Goal: Check status

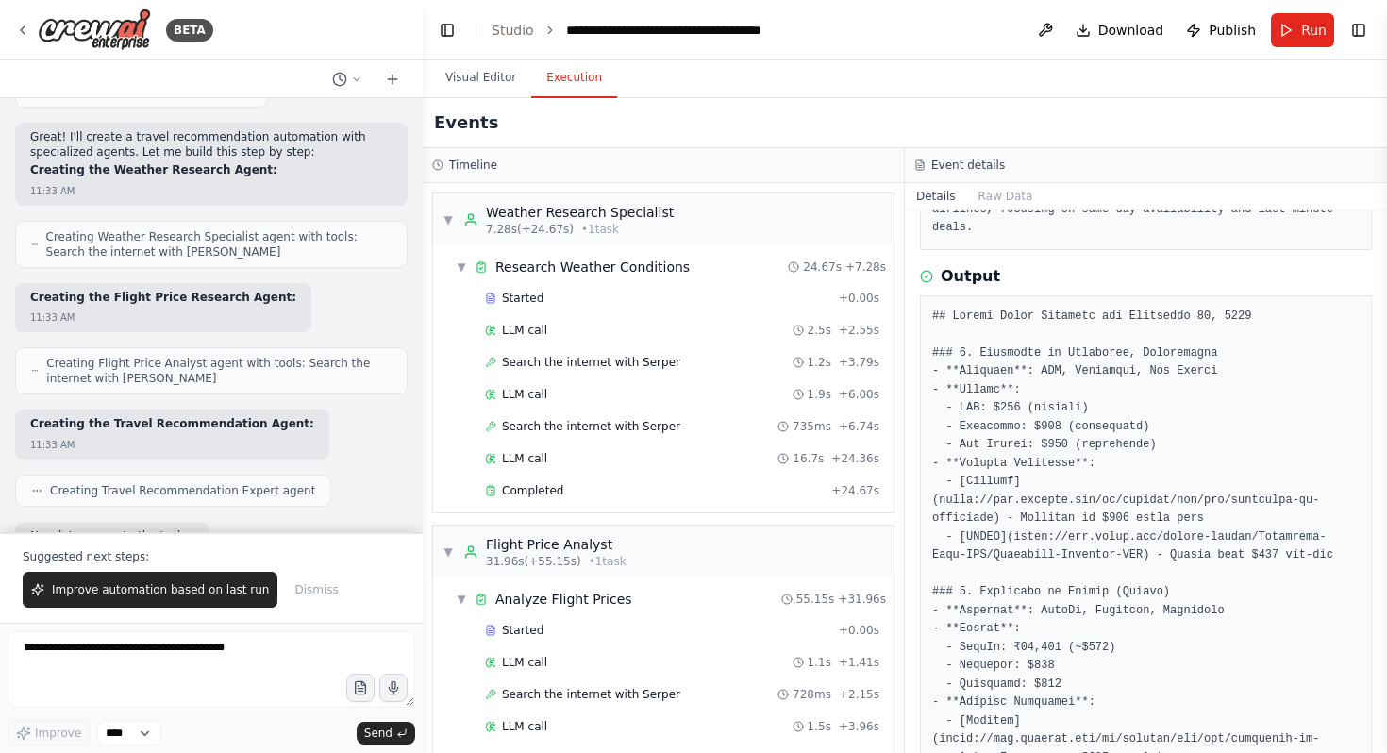
scroll to position [186, 0]
click at [455, 212] on div "▼ Weather Research Specialist 7.28s (+24.67s) • 1 task" at bounding box center [557, 220] width 231 height 34
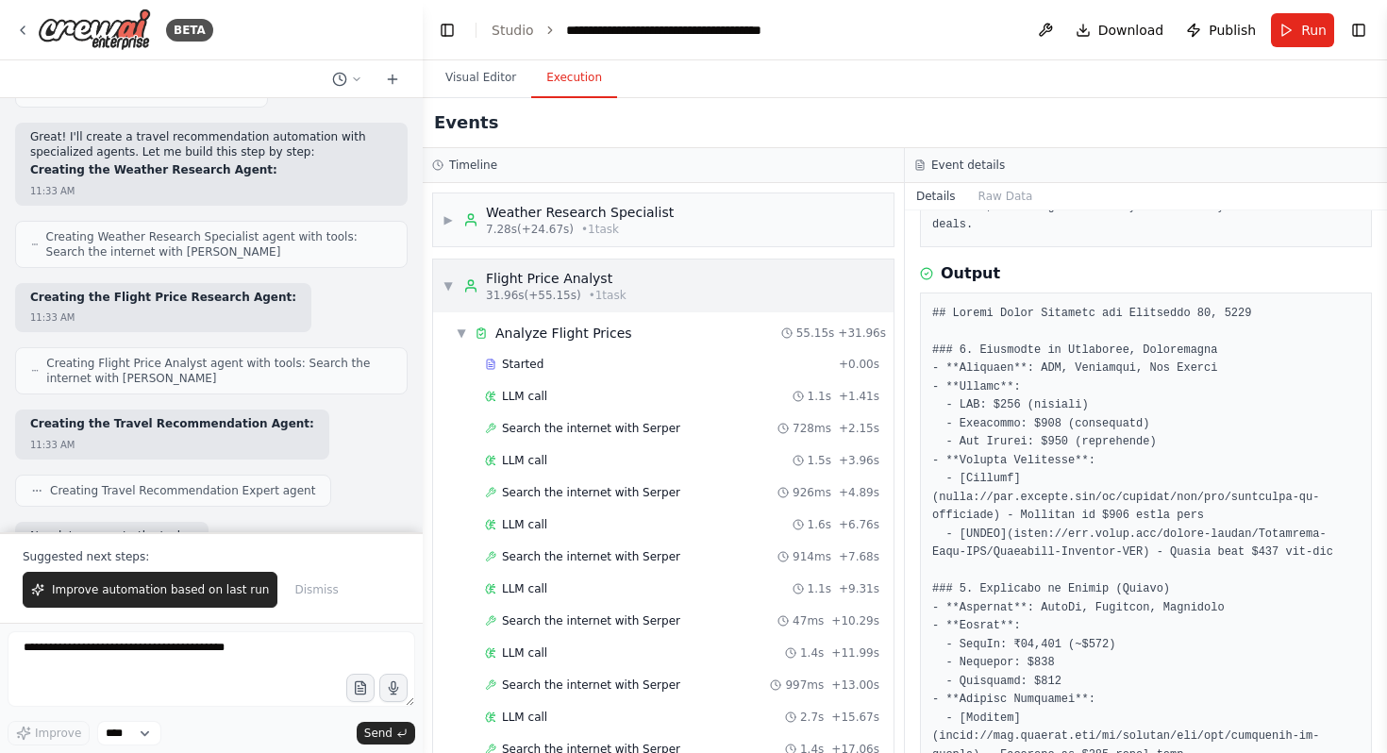
click at [446, 275] on div "▼ Flight Price Analyst 31.96s (+55.15s) • 1 task" at bounding box center [534, 286] width 184 height 34
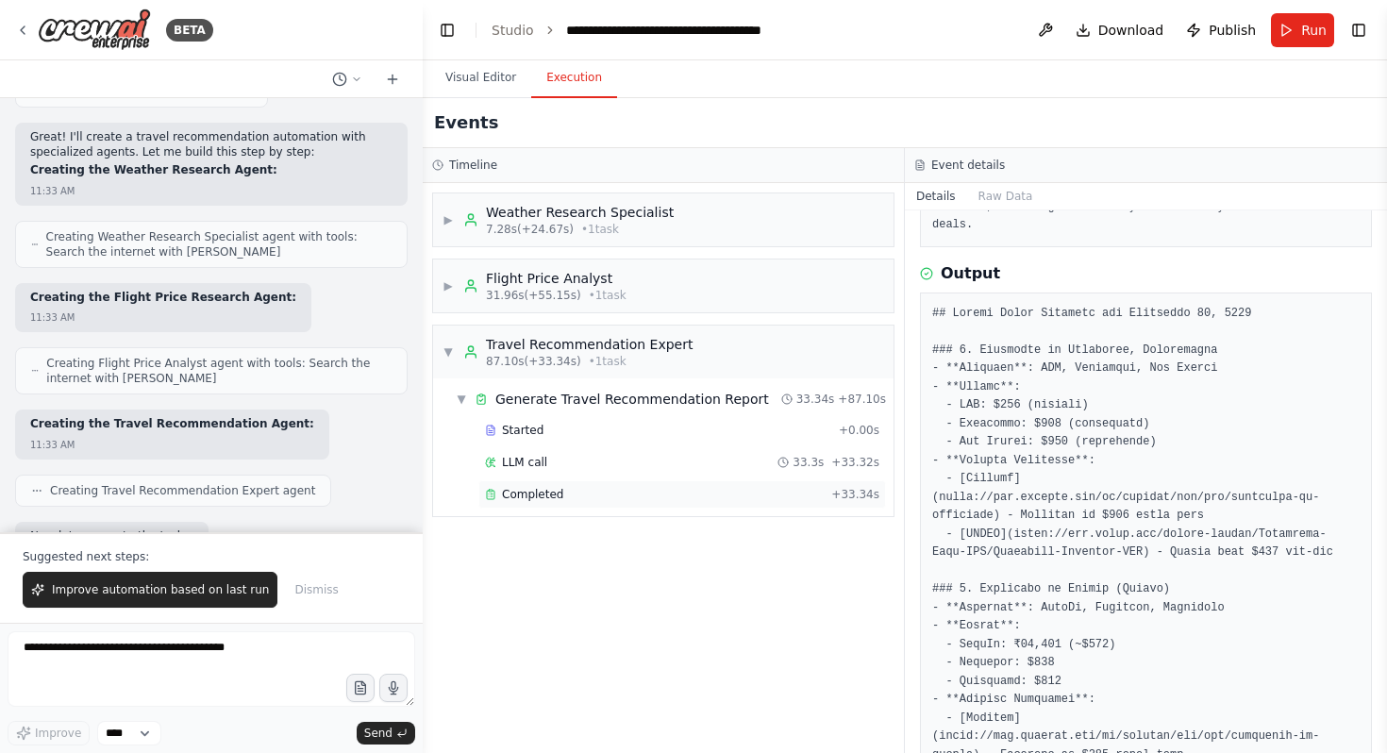
click at [547, 501] on span "Completed" at bounding box center [532, 494] width 61 height 15
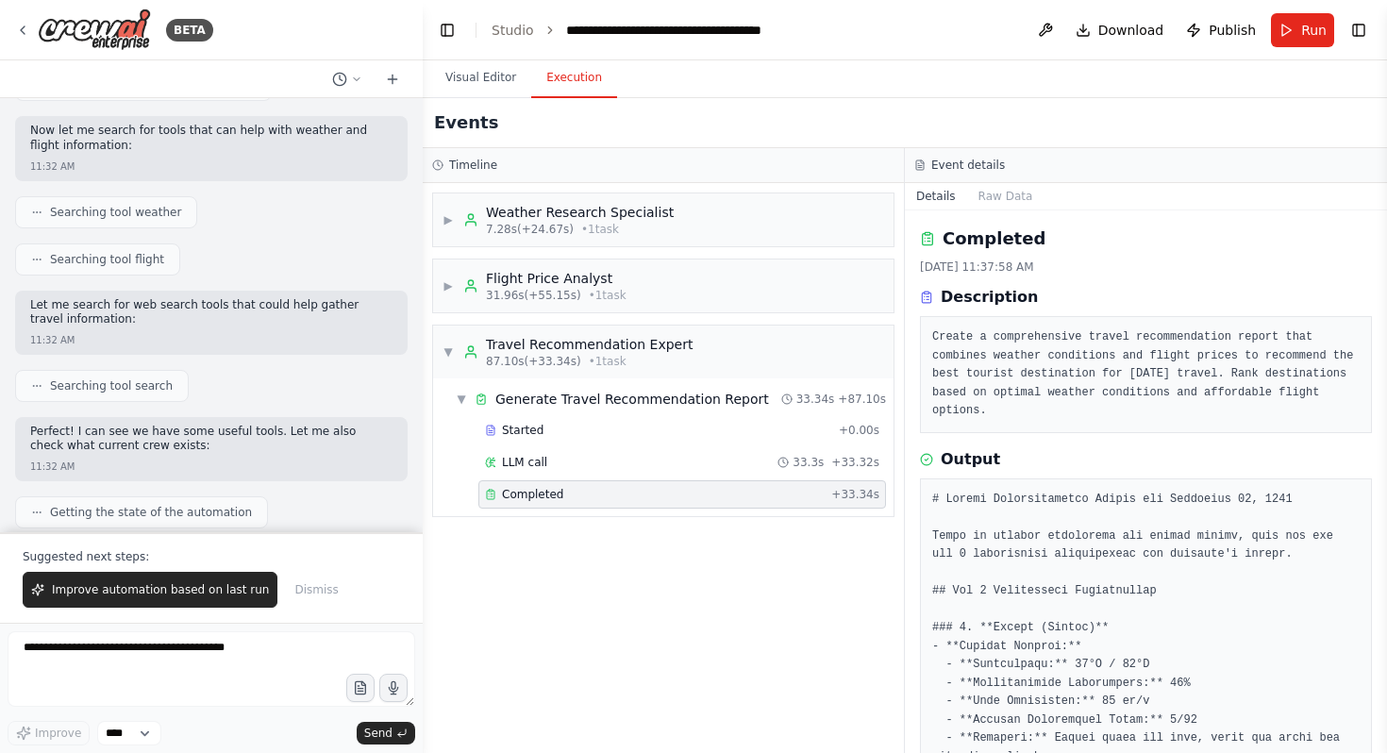
scroll to position [702, 0]
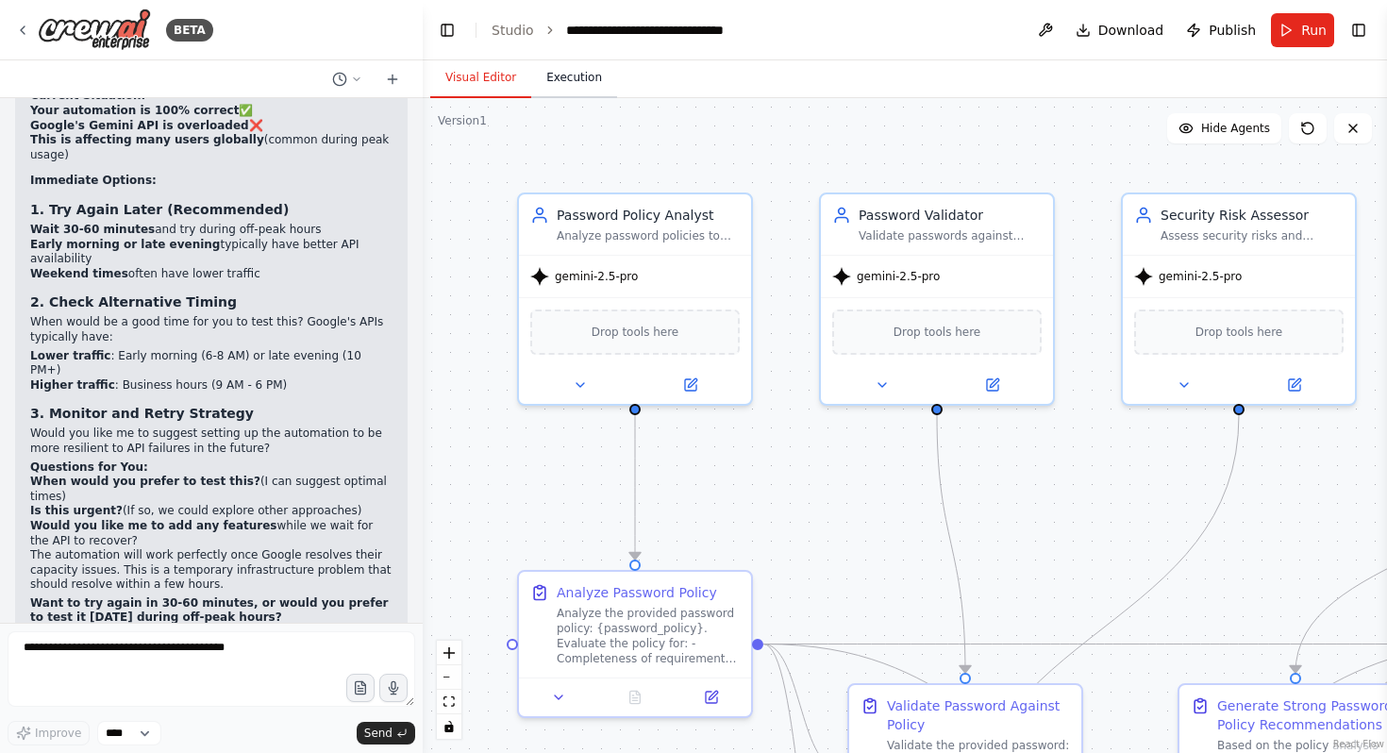
click at [568, 85] on button "Execution" at bounding box center [574, 78] width 86 height 40
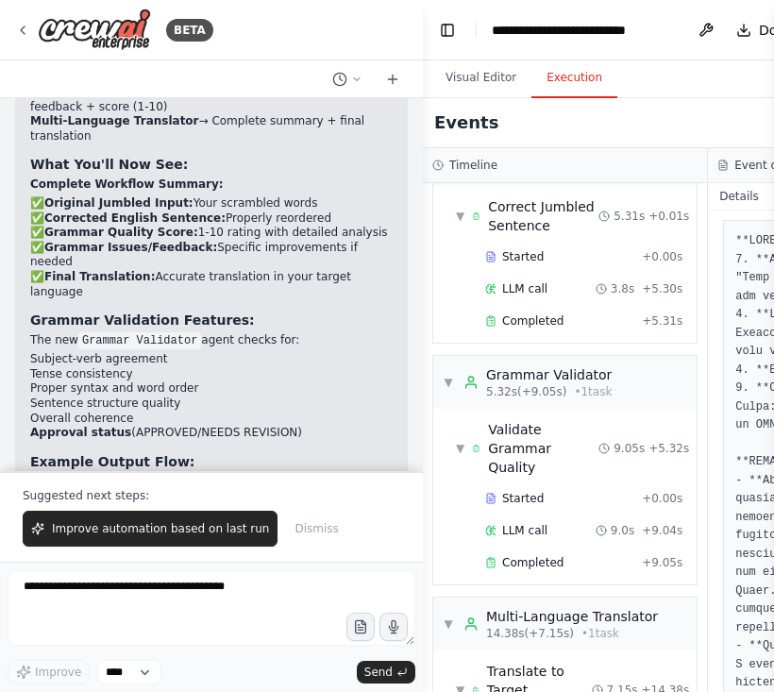
scroll to position [4343, 0]
